Goal: Task Accomplishment & Management: Manage account settings

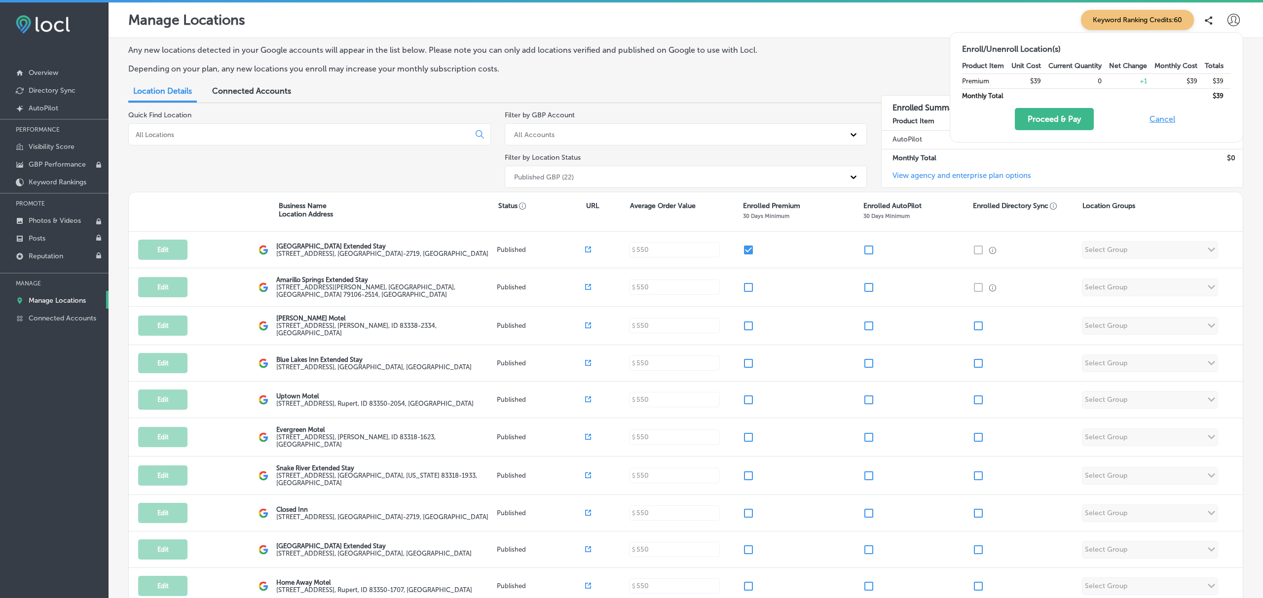
click at [1235, 20] on icon at bounding box center [1233, 20] width 12 height 12
click at [1217, 62] on p "My Account" at bounding box center [1219, 56] width 44 height 12
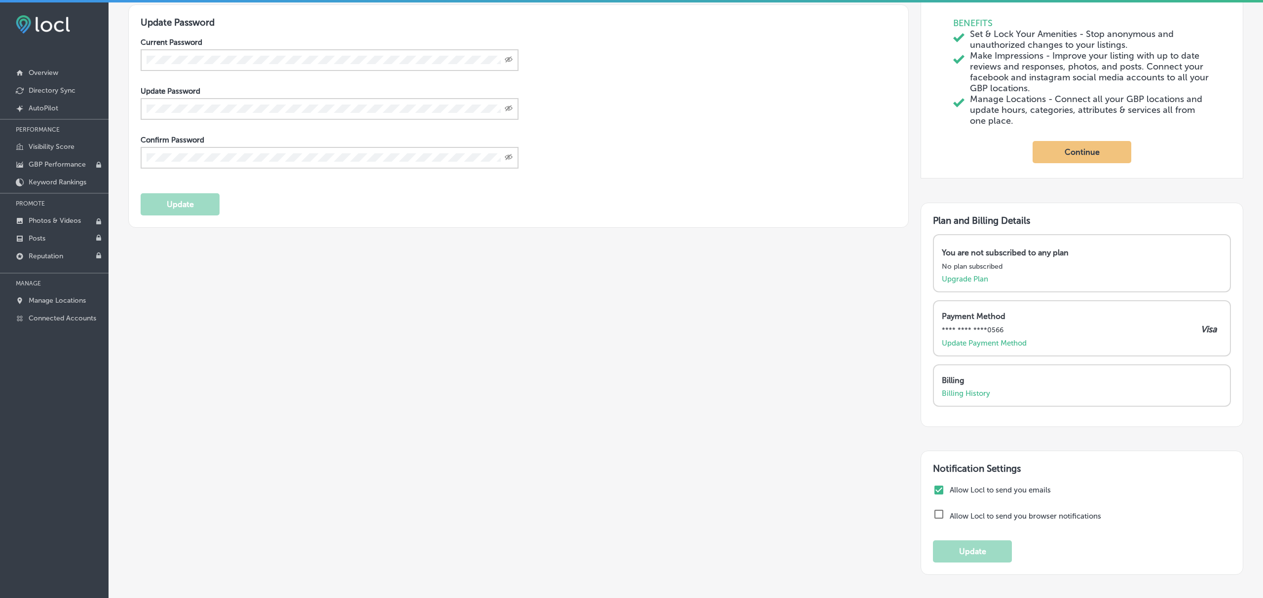
scroll to position [236, 0]
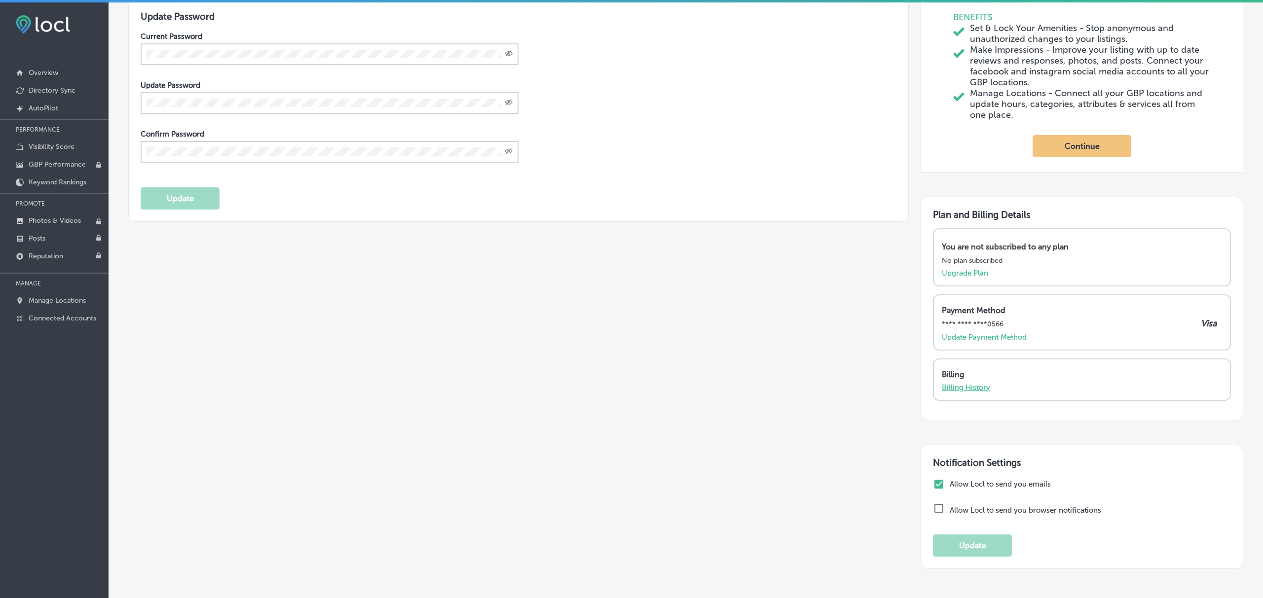
click at [978, 392] on p "Billing History" at bounding box center [966, 387] width 48 height 9
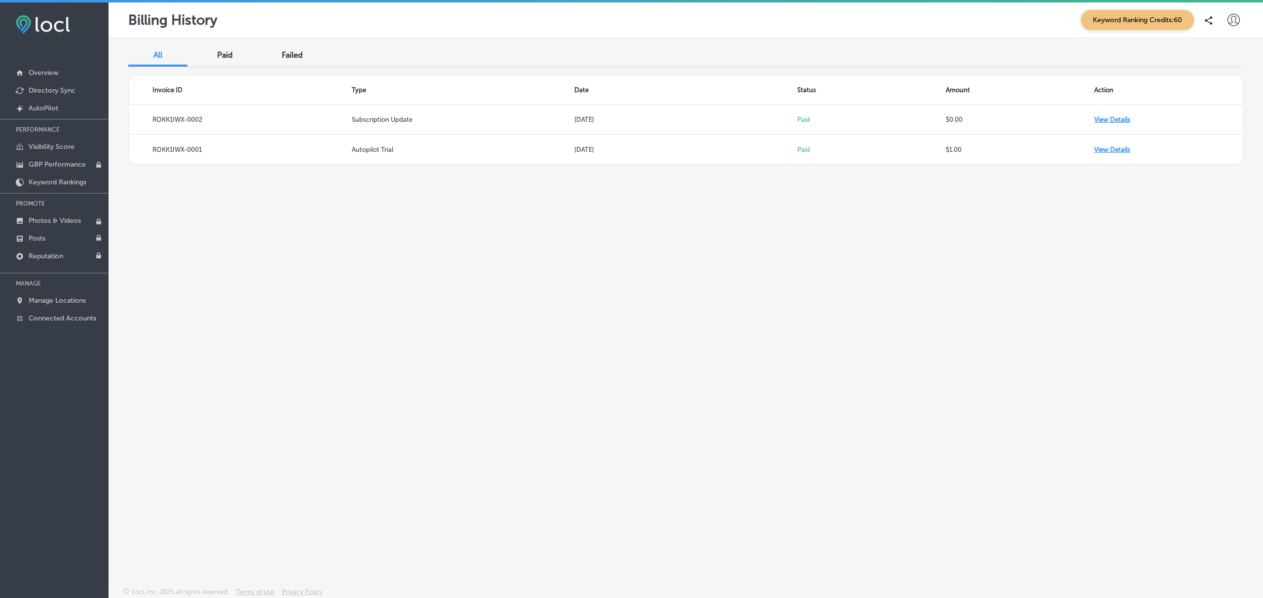
click at [1227, 23] on icon at bounding box center [1233, 20] width 12 height 12
click at [1219, 111] on p "Log Out" at bounding box center [1212, 106] width 30 height 12
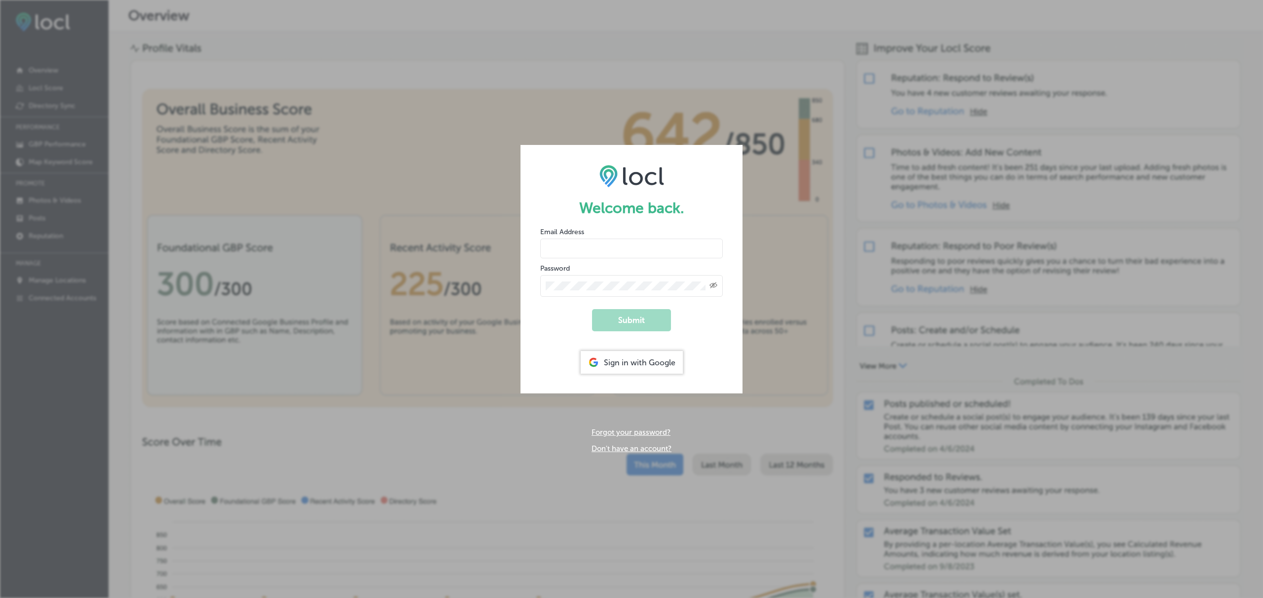
click at [629, 366] on div "Sign in with Google" at bounding box center [632, 362] width 102 height 23
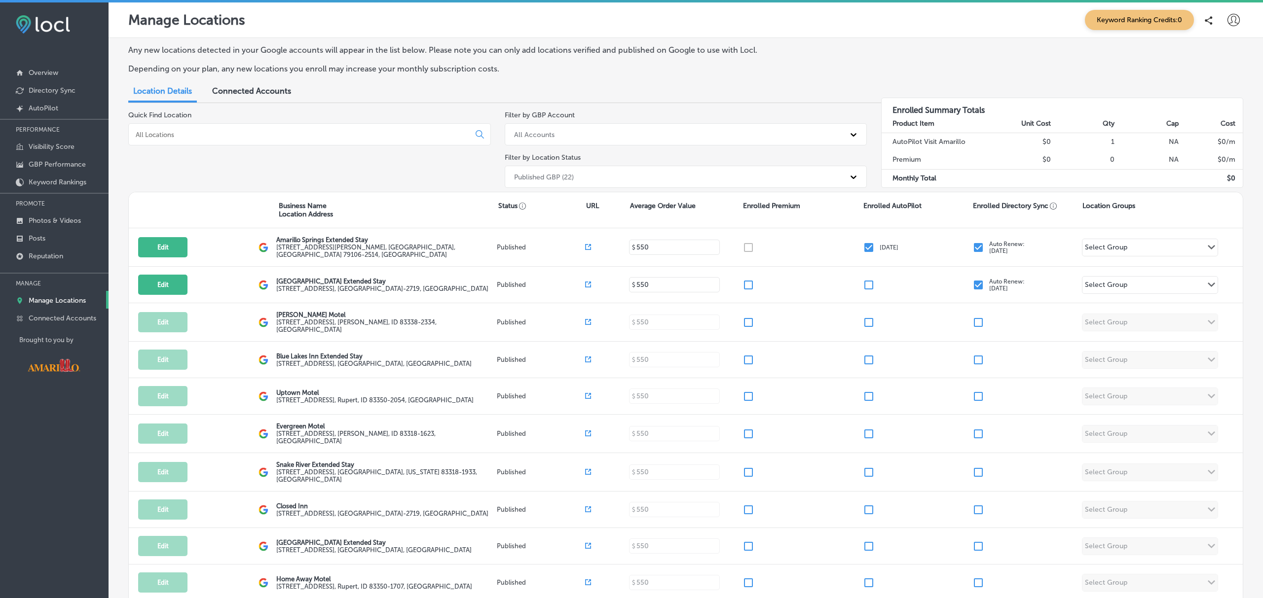
click at [1230, 17] on icon at bounding box center [1233, 20] width 12 height 12
click at [1223, 57] on p "My Account" at bounding box center [1219, 56] width 44 height 12
select select "US"
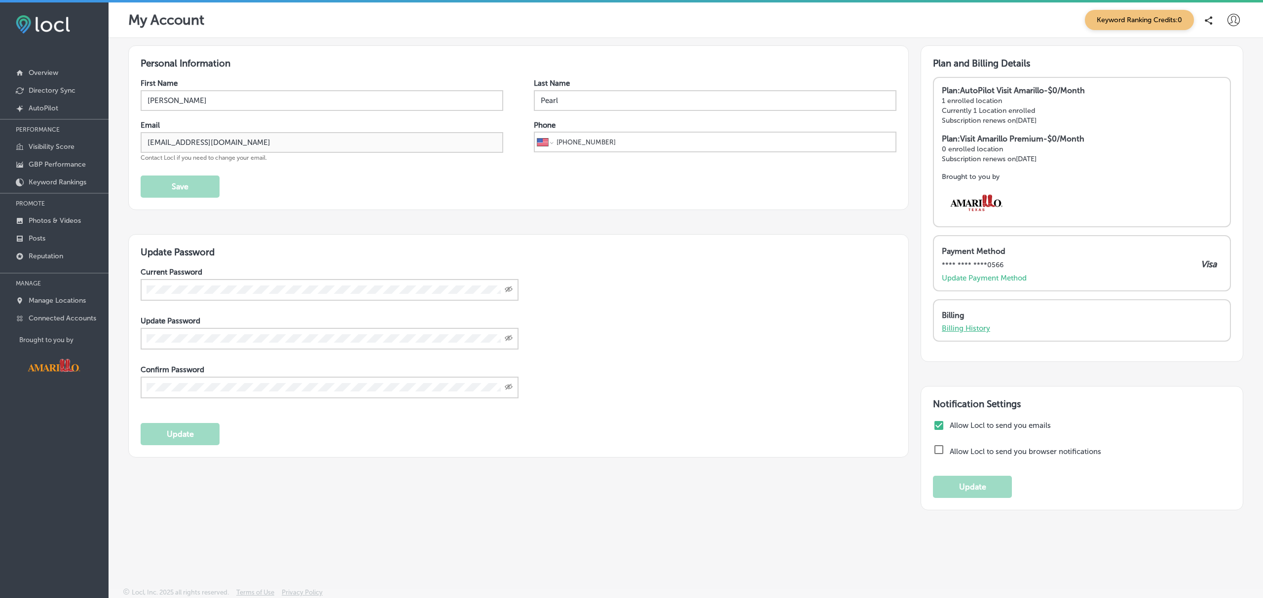
click at [978, 326] on p "Billing History" at bounding box center [966, 328] width 48 height 9
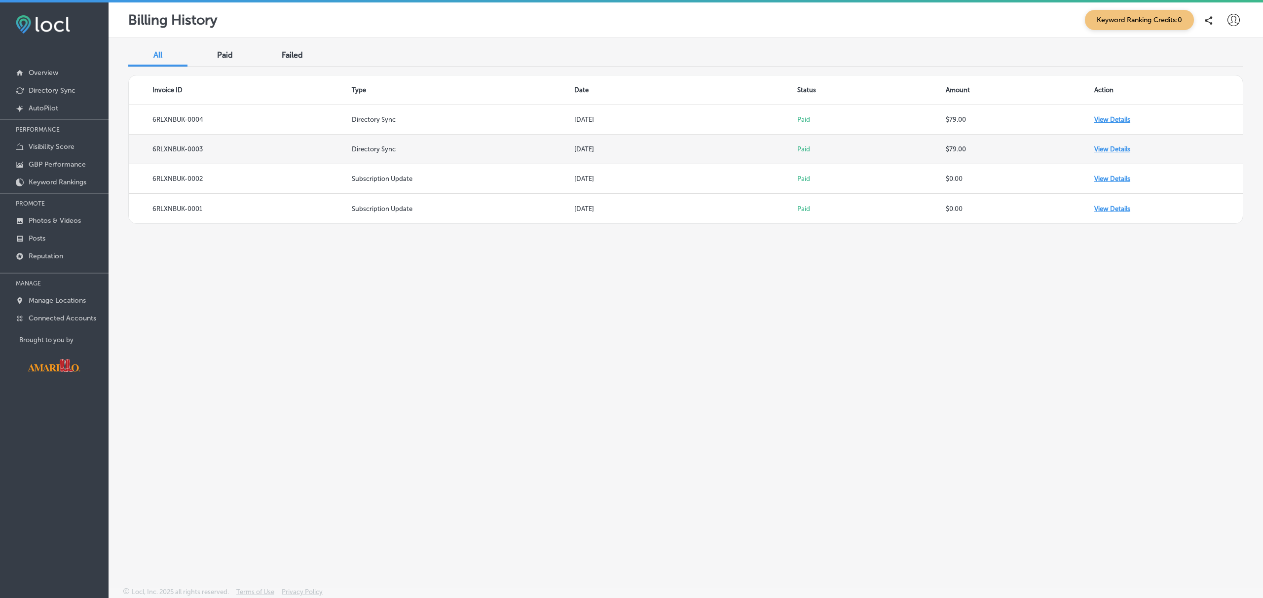
click at [1111, 150] on td "View Details" at bounding box center [1168, 150] width 149 height 30
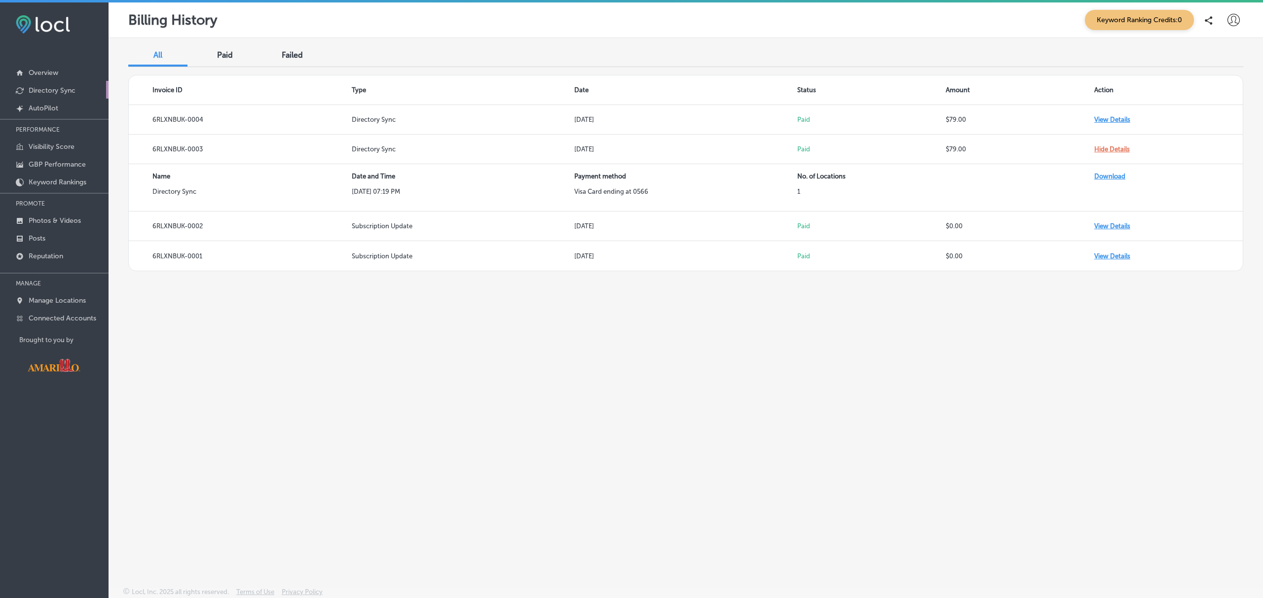
click at [48, 90] on p "Directory Sync" at bounding box center [52, 90] width 47 height 8
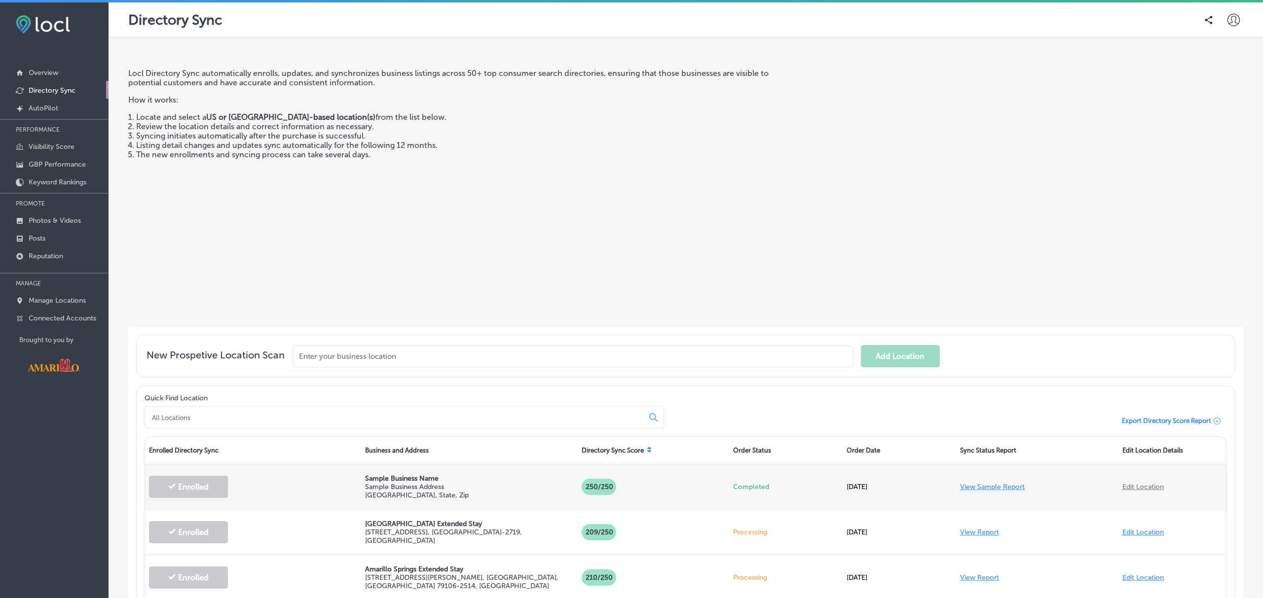
scroll to position [191, 0]
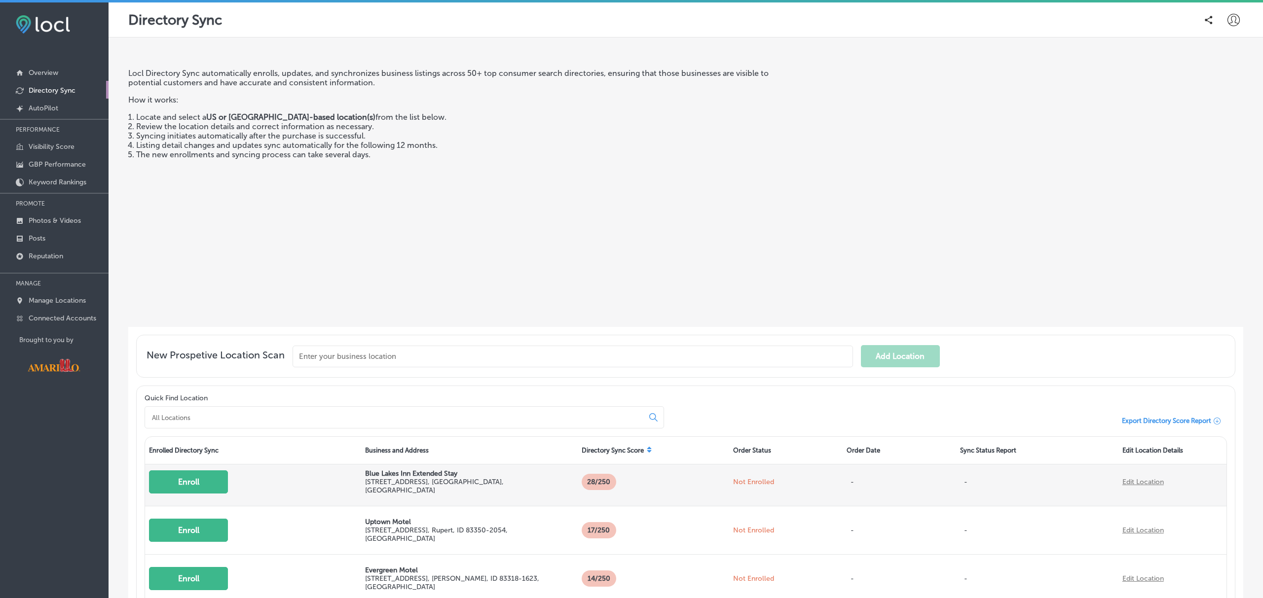
click at [183, 478] on button "Enroll" at bounding box center [188, 482] width 79 height 23
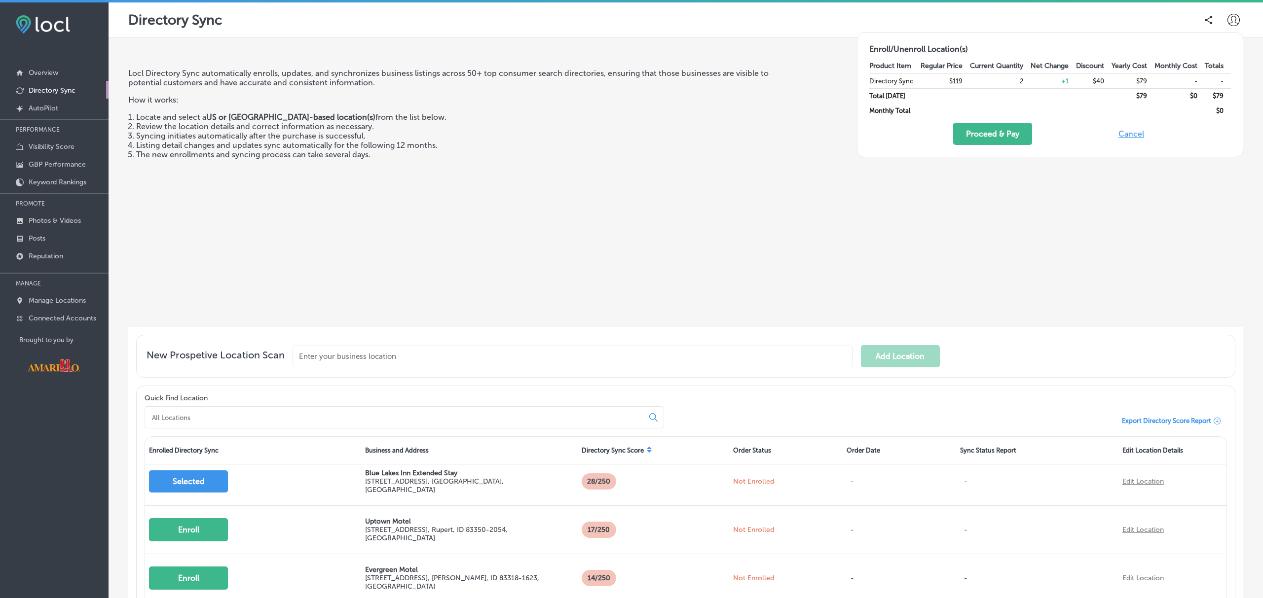
click at [1129, 134] on button "Cancel" at bounding box center [1131, 134] width 32 height 22
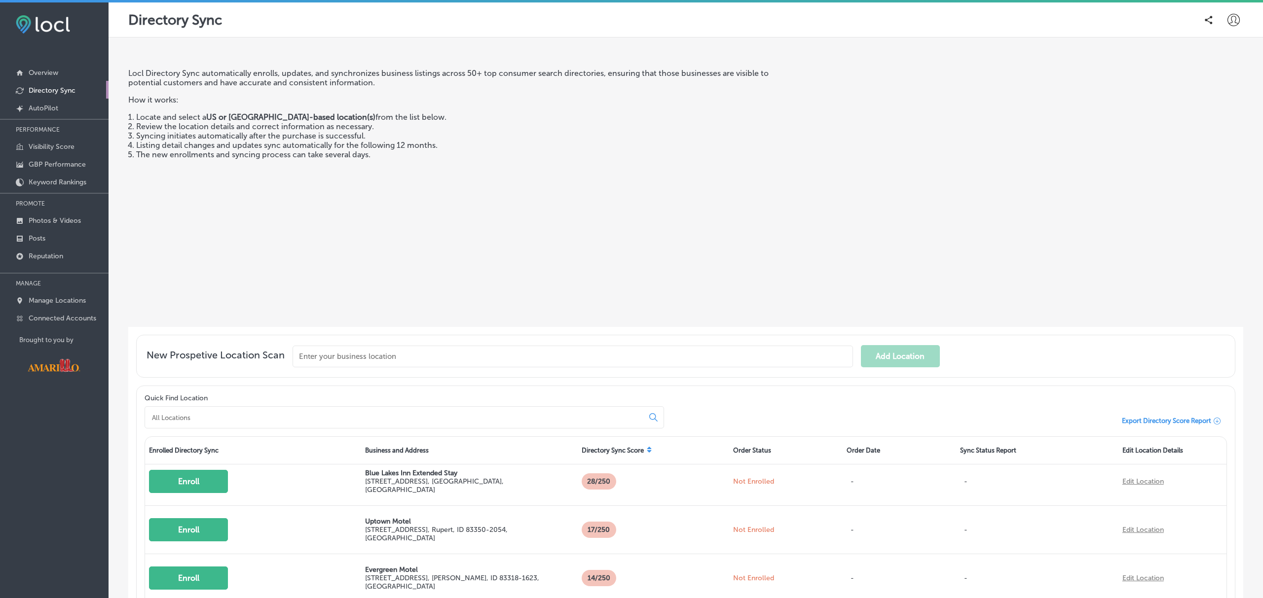
scroll to position [191, 0]
